Goal: Information Seeking & Learning: Learn about a topic

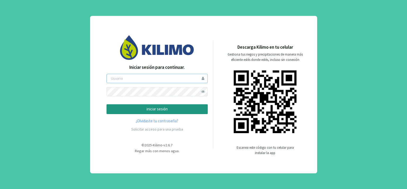
type input "[PERSON_NAME]"
click at [159, 107] on p "iniciar sesión" at bounding box center [157, 109] width 92 height 6
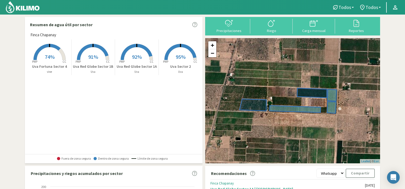
click at [136, 56] on span "92%" at bounding box center [137, 57] width 10 height 7
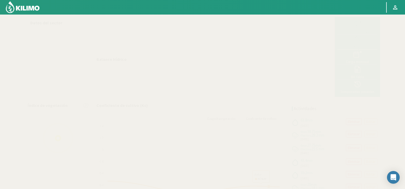
select select "1: Object"
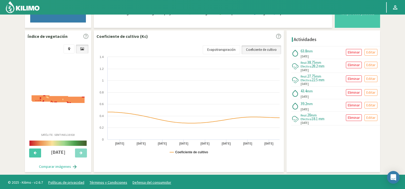
scroll to position [161, 0]
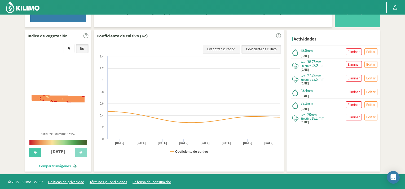
click at [225, 49] on link "Evapotranspiración" at bounding box center [221, 49] width 37 height 9
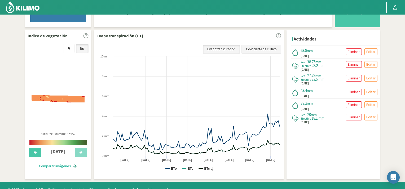
click at [259, 48] on link "Coeficiente de cultivo" at bounding box center [262, 49] width 40 height 9
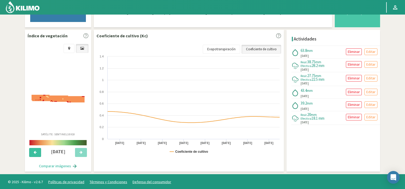
click at [36, 153] on icon at bounding box center [35, 152] width 3 height 3
click at [36, 151] on icon at bounding box center [35, 152] width 3 height 3
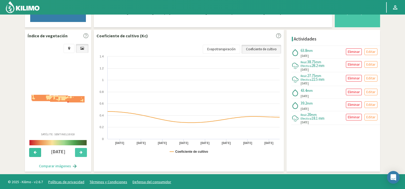
click at [36, 151] on icon at bounding box center [35, 152] width 3 height 3
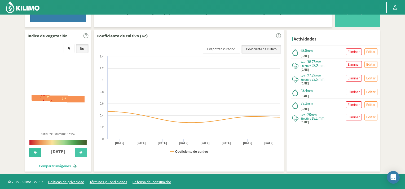
click at [36, 151] on icon at bounding box center [35, 152] width 3 height 3
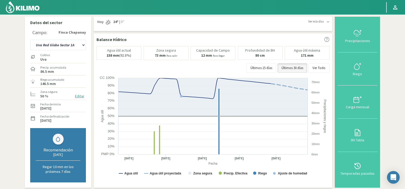
scroll to position [0, 0]
click at [361, 165] on icon at bounding box center [358, 166] width 6 height 6
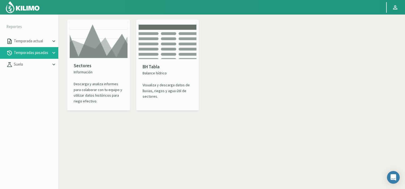
click at [91, 51] on img at bounding box center [98, 40] width 58 height 37
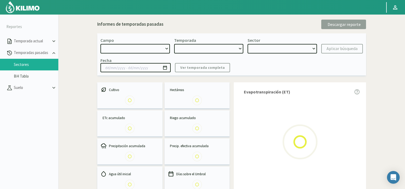
select select "0: Object"
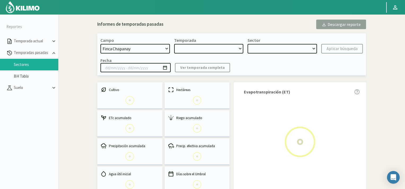
type input "[DATE] - [DATE]"
select select "0: 2024"
select select "0: Object"
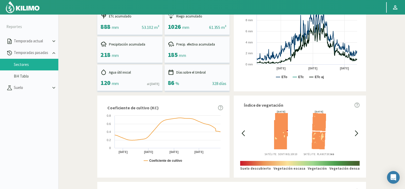
scroll to position [133, 0]
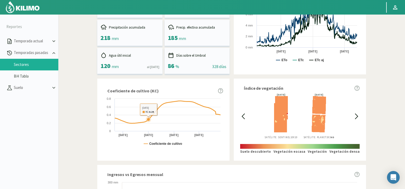
click at [149, 122] on icon at bounding box center [168, 112] width 106 height 22
click at [54, 40] on icon at bounding box center [54, 41] width 6 height 6
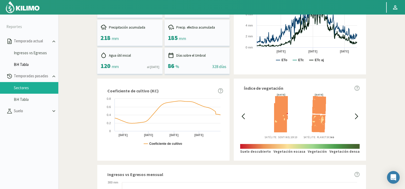
click at [20, 64] on link "BH Tabla" at bounding box center [36, 64] width 45 height 5
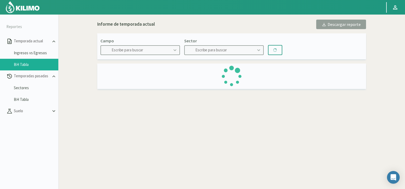
type input "Finca Chapanay"
type input "Uva Fortuna Sector 4"
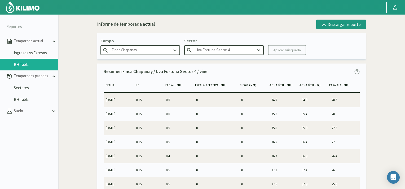
click at [259, 50] on icon at bounding box center [259, 50] width 6 height 6
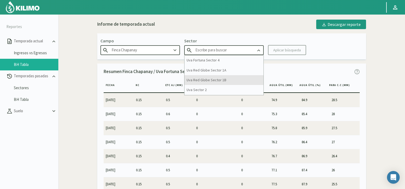
click at [231, 78] on div "Uva Red Globe Sector 1B" at bounding box center [224, 80] width 79 height 10
type input "Uva Red Globe Sector 1B"
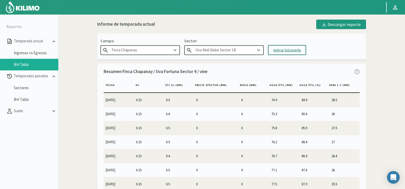
click at [289, 52] on div "Aplicar búsqueda" at bounding box center [287, 50] width 28 height 6
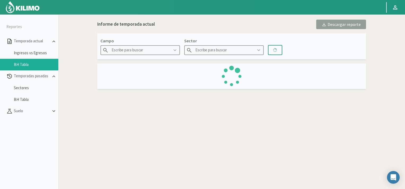
type input "Finca Chapanay"
type input "Uva Red Globe Sector 1B"
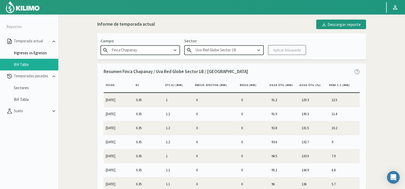
click at [34, 52] on link "Ingresos vs Egresos" at bounding box center [36, 53] width 45 height 5
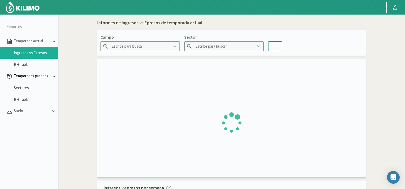
type input "Finca Chapanay"
type input "Uva Fortuna Sector 4"
type input "[DATE] - [DATE]"
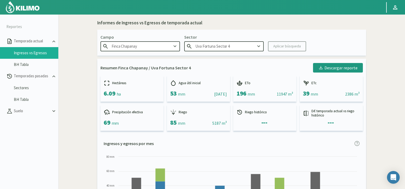
click at [259, 48] on icon at bounding box center [259, 47] width 6 height 6
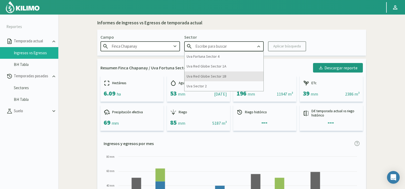
click at [230, 76] on div "Uva Red Globe Sector 1B" at bounding box center [224, 77] width 79 height 10
type input "Uva Red Globe Sector 1B"
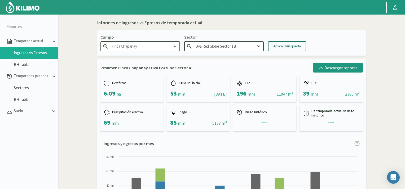
click at [287, 46] on div "Aplicar búsqueda" at bounding box center [287, 47] width 28 height 6
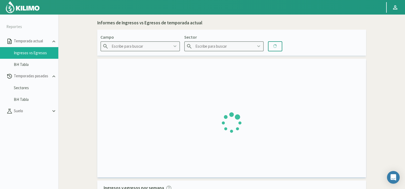
type input "Finca Chapanay"
type input "Uva Red Globe Sector 1B"
type input "[DATE] - [DATE]"
